Goal: Information Seeking & Learning: Learn about a topic

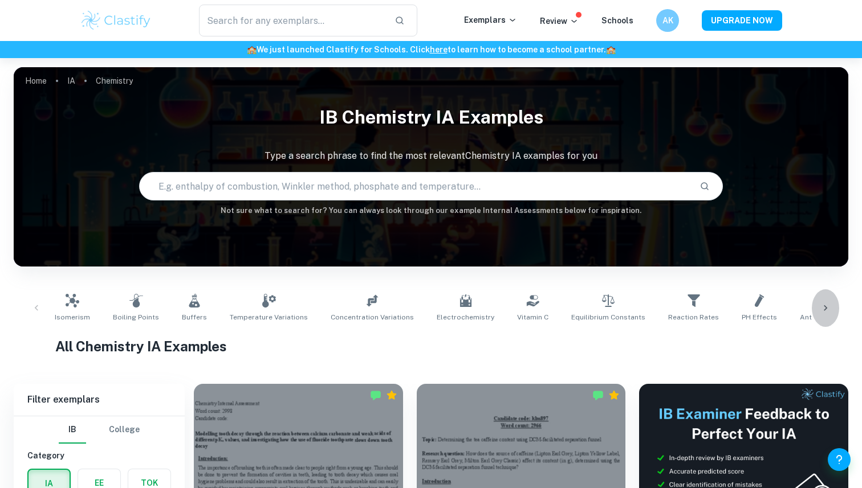
click at [833, 302] on div at bounding box center [824, 308] width 27 height 38
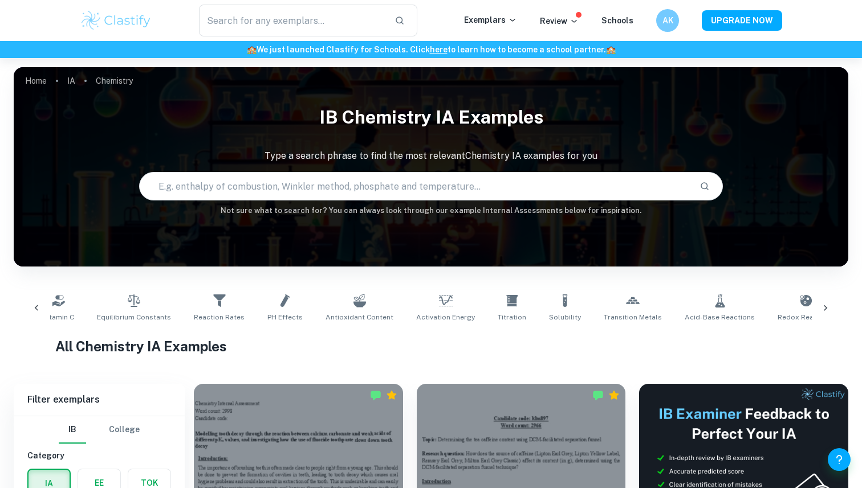
scroll to position [0, 753]
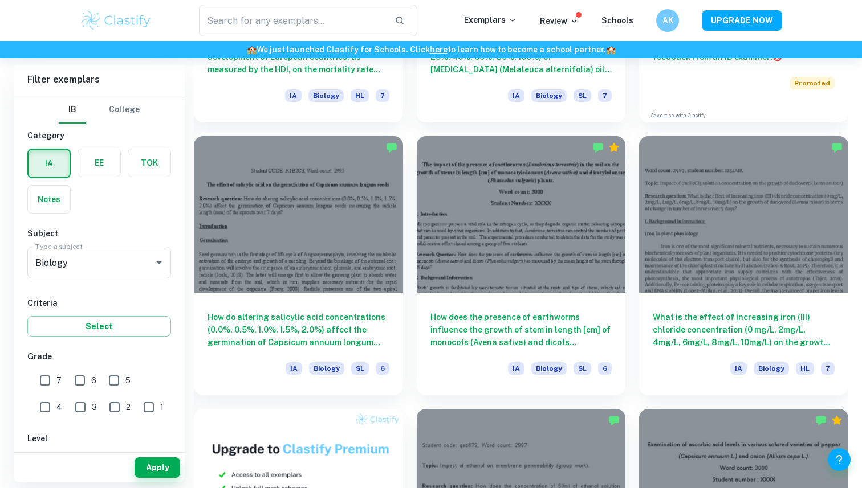
scroll to position [523, 0]
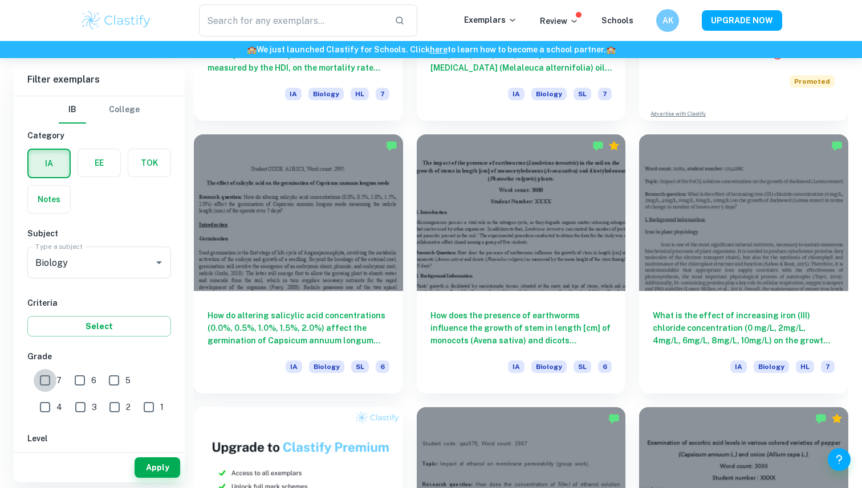
click at [39, 385] on input "7" at bounding box center [45, 380] width 23 height 23
checkbox input "true"
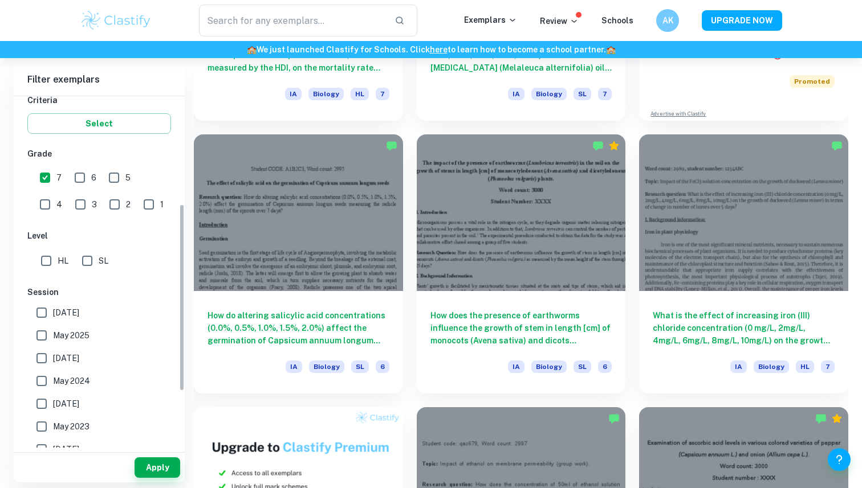
scroll to position [205, 0]
click at [40, 257] on input "HL" at bounding box center [46, 259] width 23 height 23
checkbox input "true"
click at [164, 463] on button "Apply" at bounding box center [157, 468] width 46 height 21
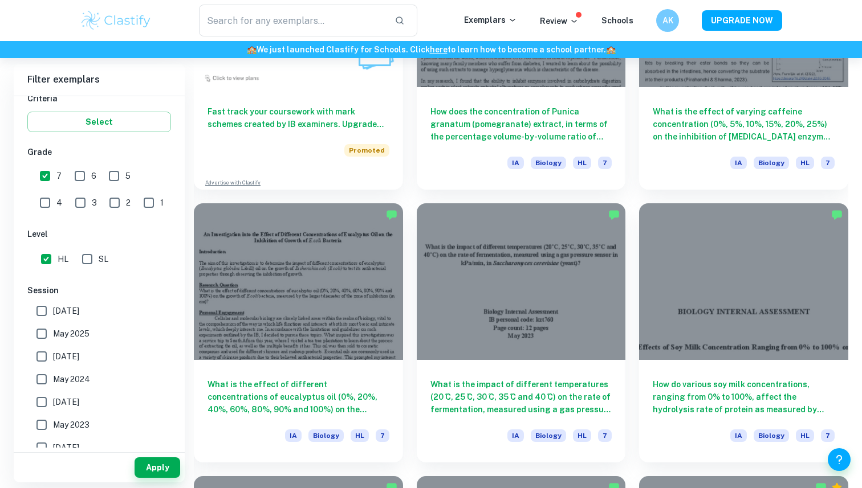
scroll to position [1005, 0]
